Goal: Transaction & Acquisition: Purchase product/service

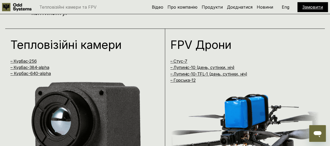
scroll to position [287, 0]
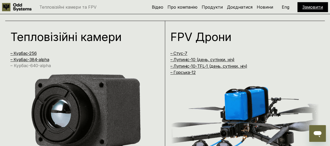
click at [31, 64] on link "– Курбас-640-alpha" at bounding box center [30, 65] width 40 height 5
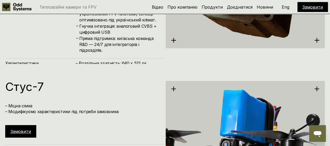
scroll to position [828, 0]
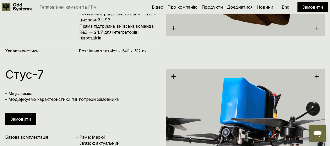
click at [308, 11] on div "Замовити" at bounding box center [312, 7] width 31 height 10
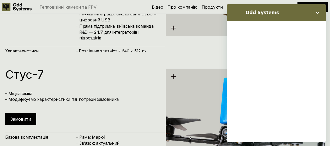
scroll to position [0, 0]
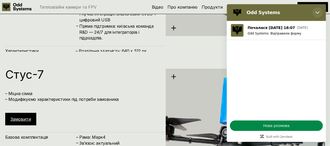
click at [314, 11] on button "Закрити" at bounding box center [317, 12] width 10 height 10
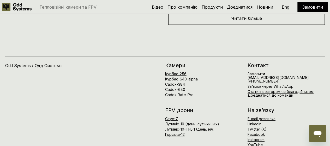
scroll to position [1930, 0]
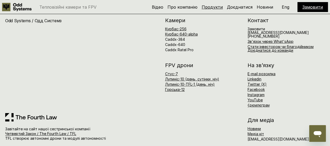
click at [210, 8] on link "Продукти" at bounding box center [212, 6] width 21 height 5
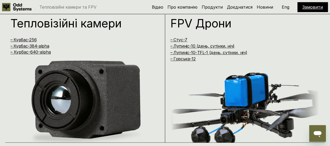
scroll to position [297, 0]
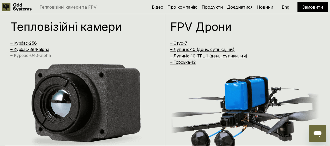
click at [41, 57] on link "– Курбас-640-alpha" at bounding box center [30, 55] width 40 height 5
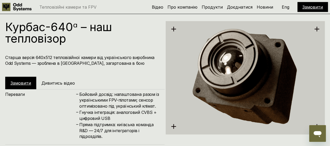
scroll to position [734, 0]
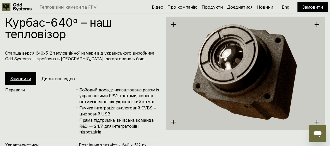
click at [29, 77] on link "Замовити" at bounding box center [20, 78] width 21 height 5
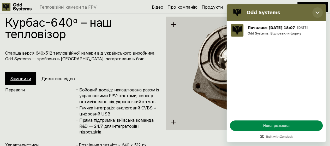
click at [317, 14] on icon "Закрити" at bounding box center [317, 12] width 4 height 4
